Goal: Subscribe to service/newsletter

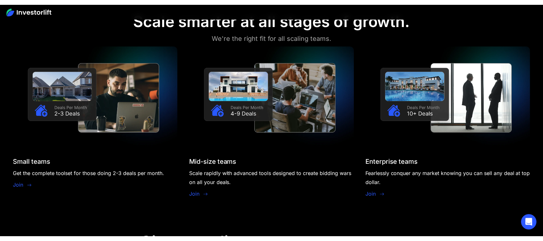
scroll to position [557, 0]
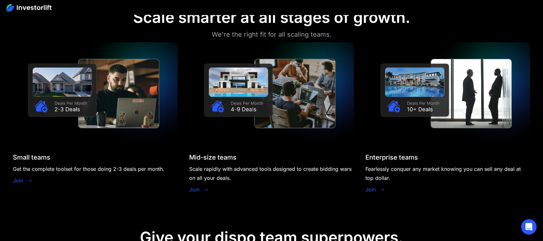
click at [20, 179] on link "Join" at bounding box center [18, 181] width 10 height 8
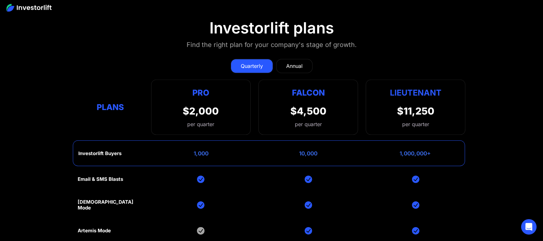
scroll to position [2715, 0]
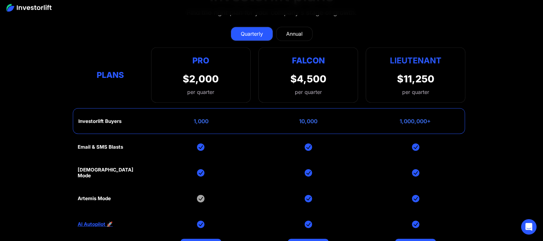
click at [292, 32] on div "Annual" at bounding box center [294, 34] width 16 height 8
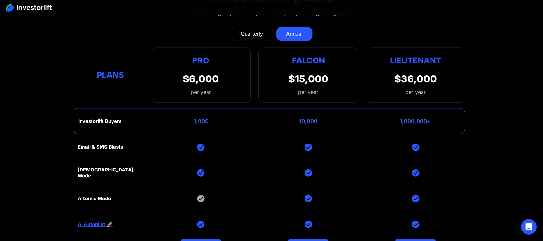
click at [247, 30] on div "Quarterly" at bounding box center [252, 34] width 22 height 8
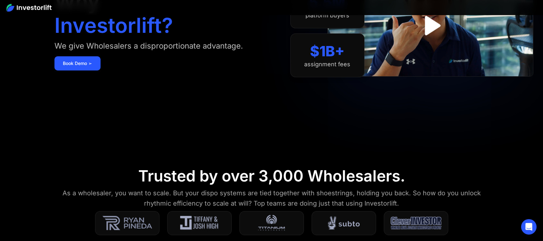
scroll to position [0, 0]
